Goal: Download file/media

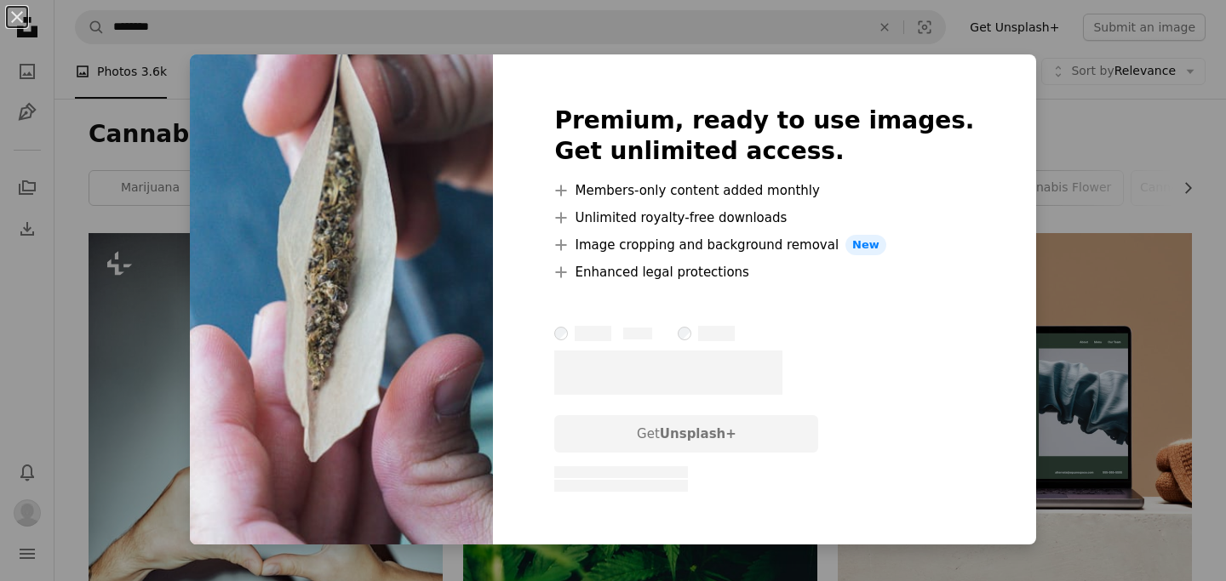
scroll to position [42454, 0]
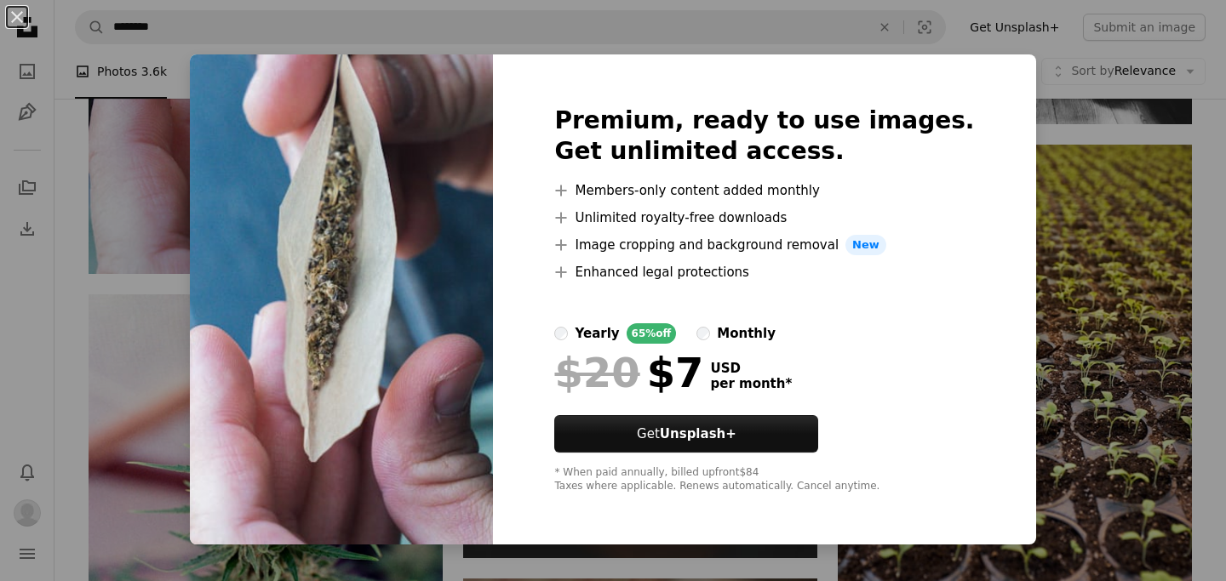
click at [976, 42] on div "An X shape Premium, ready to use images. Get unlimited access. A plus sign Memb…" at bounding box center [613, 290] width 1226 height 581
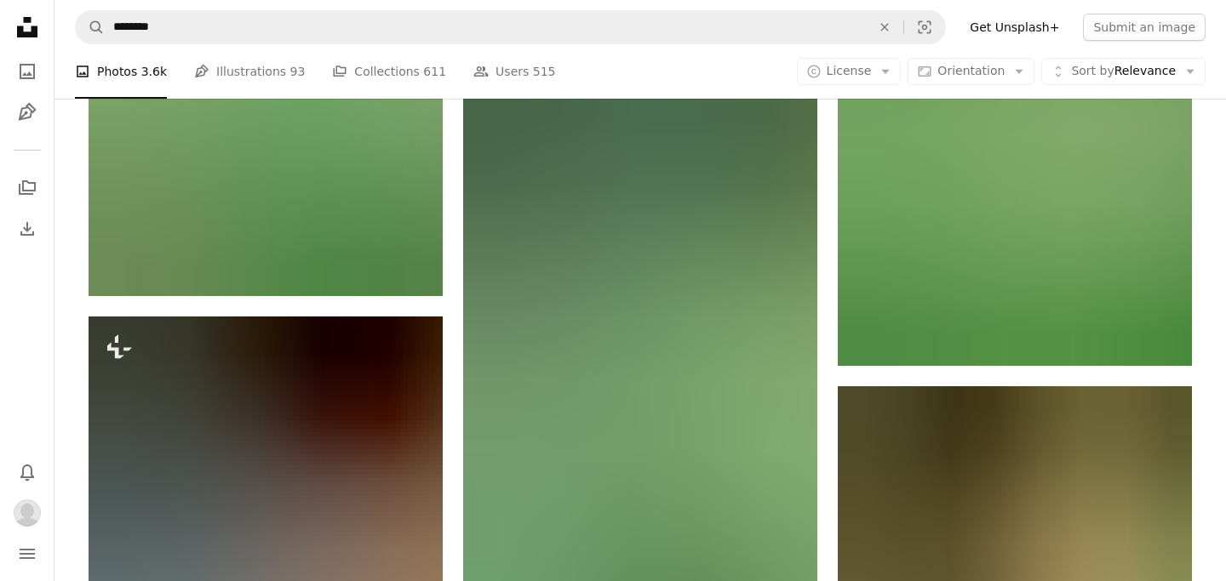
scroll to position [47841, 0]
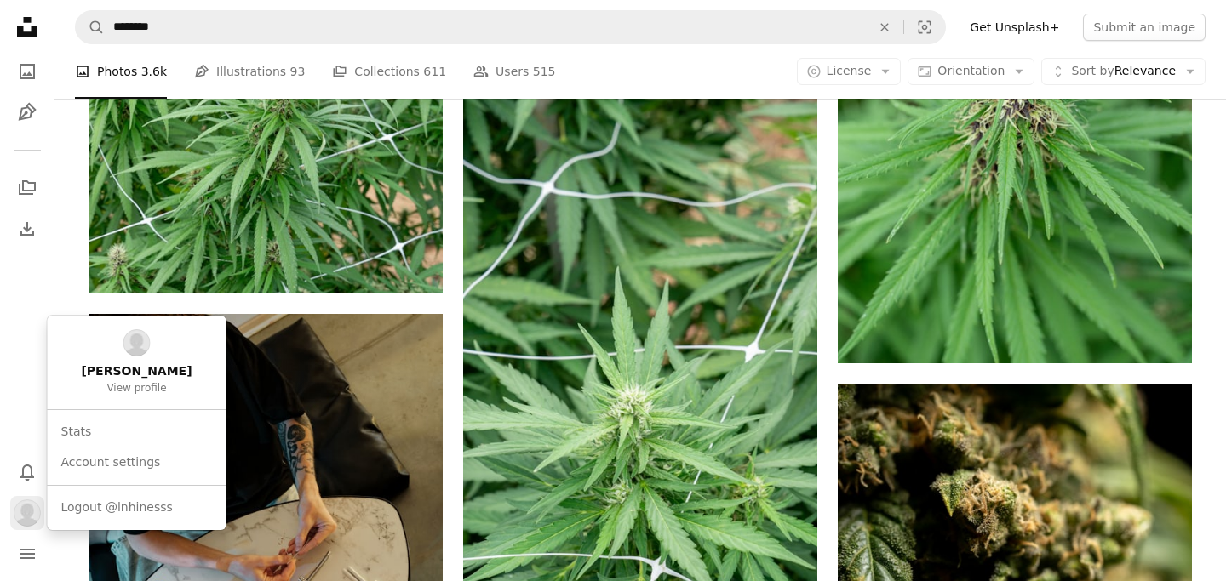
click at [31, 508] on img "Profile" at bounding box center [27, 513] width 27 height 27
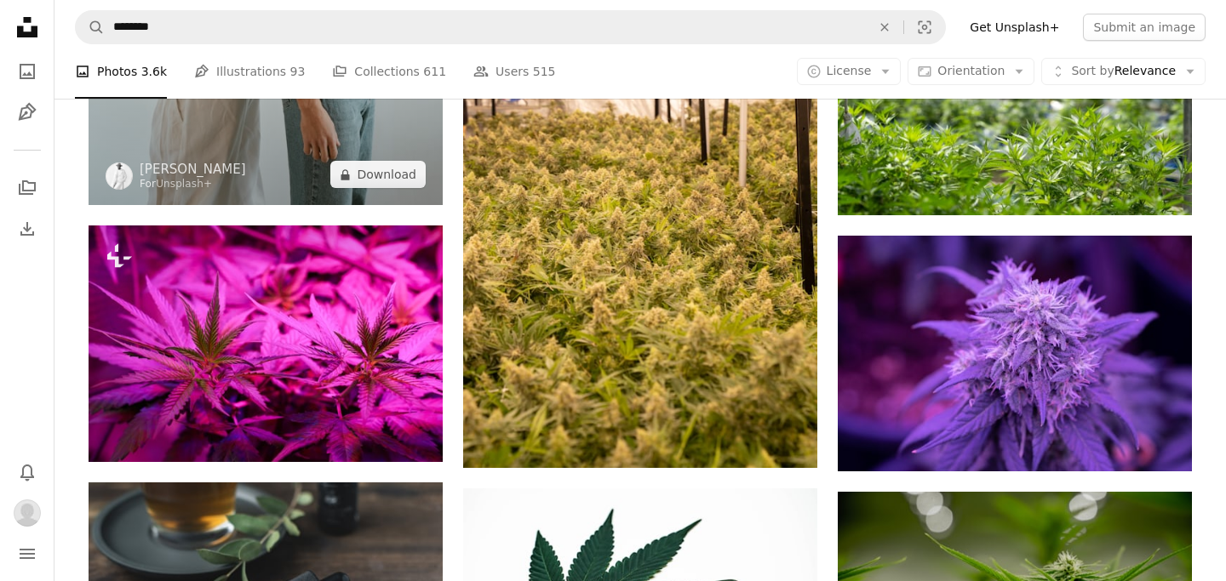
scroll to position [37872, 0]
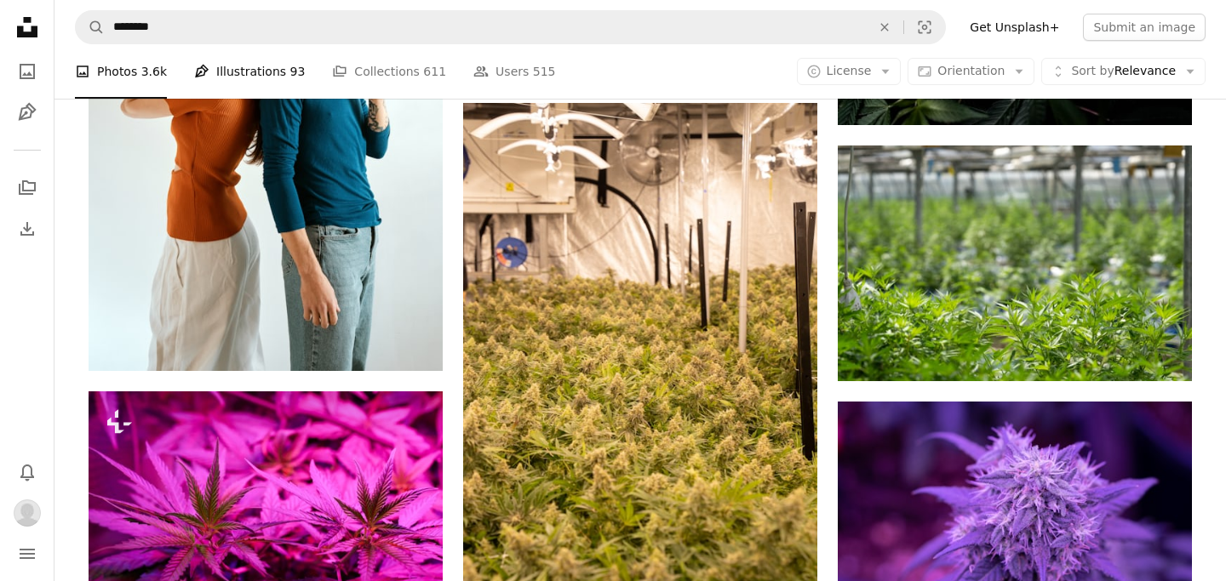
click at [222, 70] on link "Pen Tool Illustrations 93" at bounding box center [249, 71] width 111 height 54
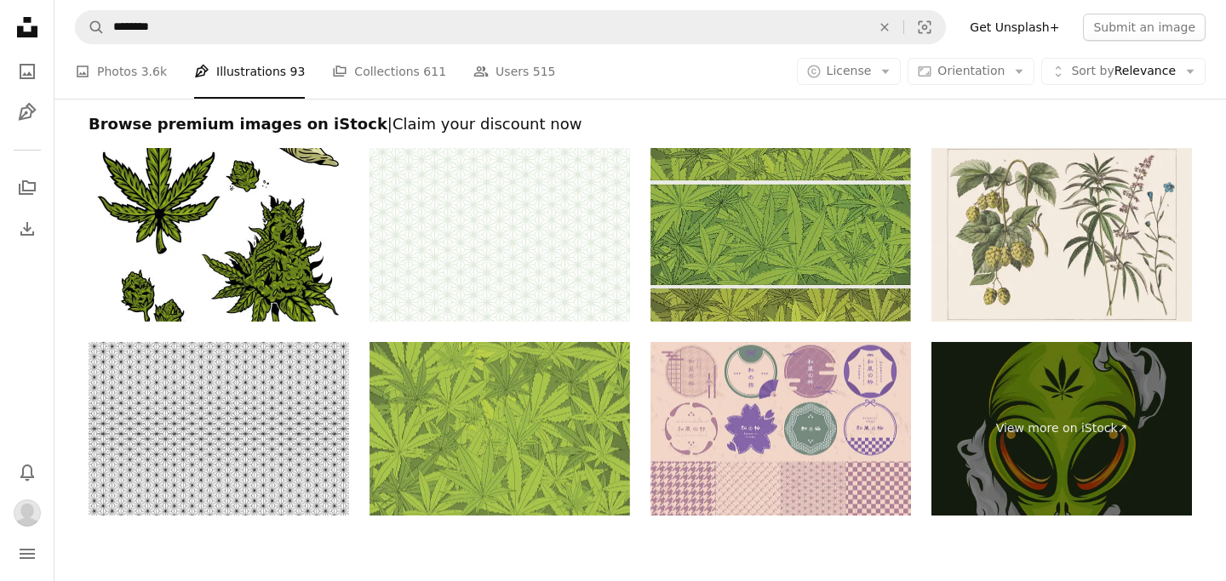
scroll to position [2836, 0]
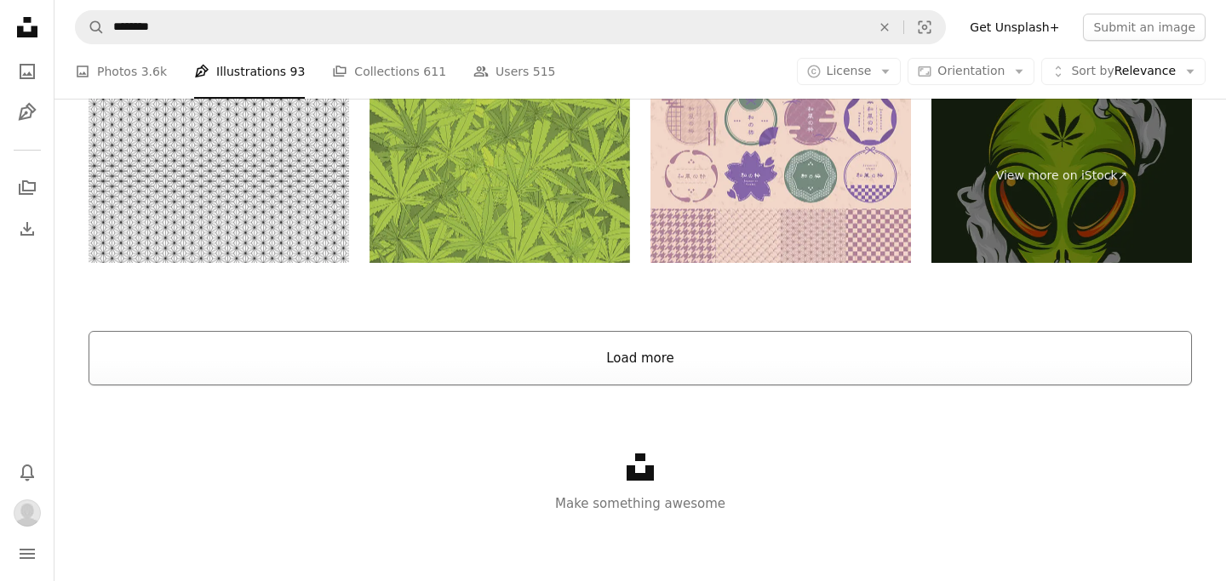
click at [649, 341] on button "Load more" at bounding box center [640, 358] width 1103 height 54
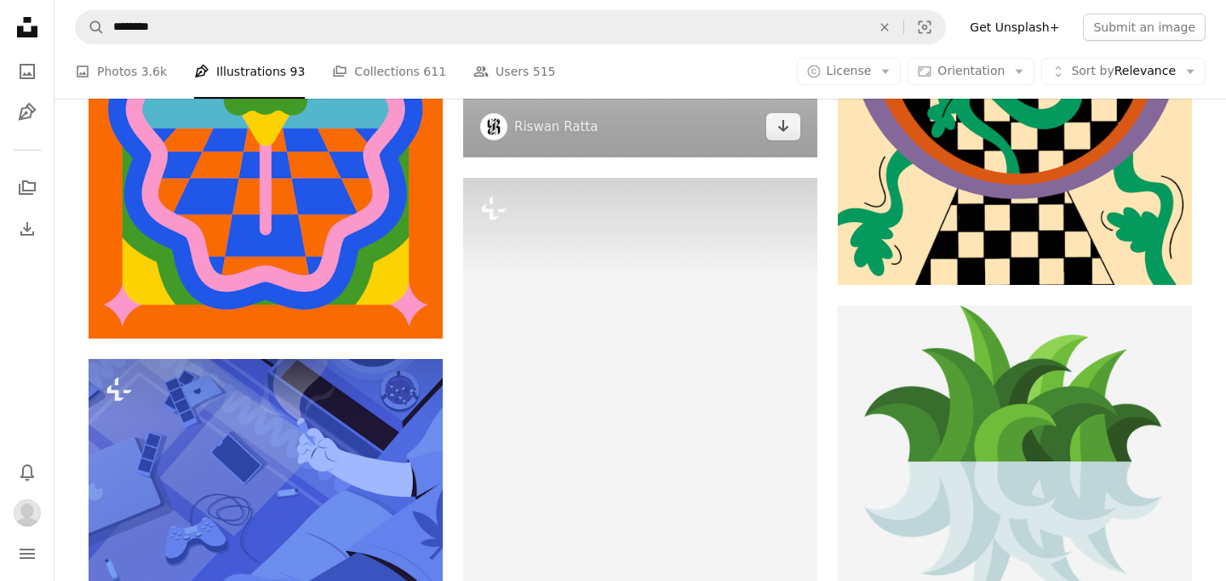
scroll to position [7684, 0]
